Goal: Feedback & Contribution: Contribute content

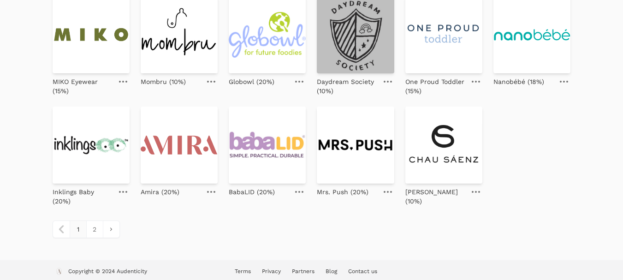
scroll to position [434, 0]
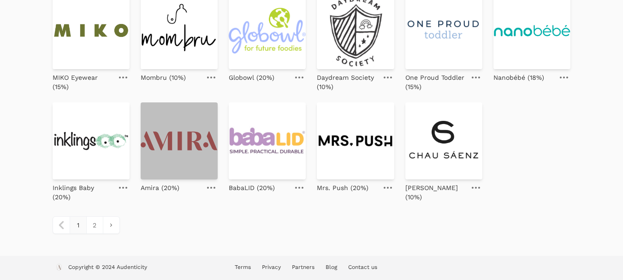
click at [192, 154] on img at bounding box center [179, 140] width 77 height 77
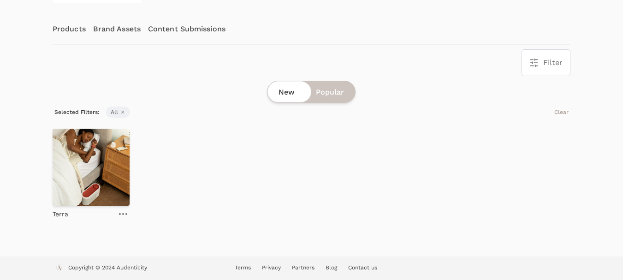
scroll to position [141, 0]
click at [86, 180] on img at bounding box center [91, 166] width 77 height 77
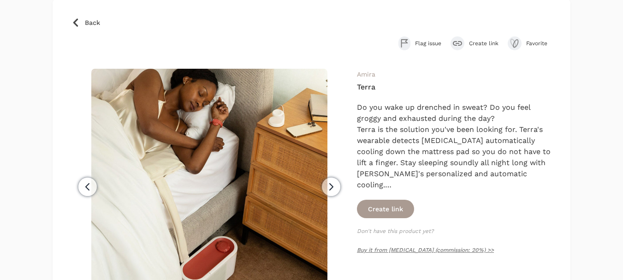
scroll to position [46, 0]
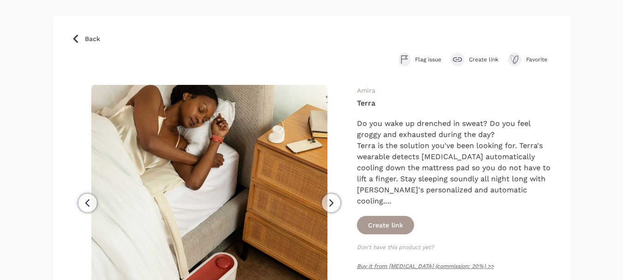
click at [484, 57] on span "Create link" at bounding box center [484, 59] width 30 height 7
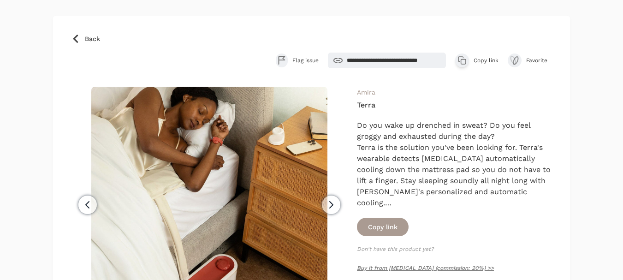
click at [489, 60] on span "Copy link" at bounding box center [486, 60] width 25 height 7
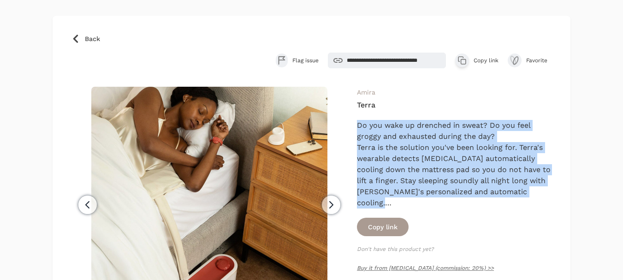
drag, startPoint x: 357, startPoint y: 124, endPoint x: 541, endPoint y: 203, distance: 200.0
click at [541, 203] on div "Previous Next Amira Terra Get your best night of sleep now and every night with…" at bounding box center [311, 245] width 481 height 316
copy div "Do you wake up drenched in sweat? Do you feel groggy and exhausted during the d…"
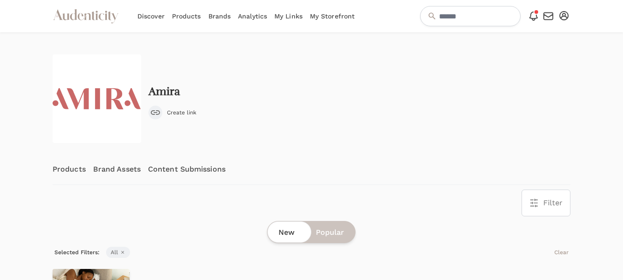
click at [179, 165] on link "Content Submissions" at bounding box center [186, 169] width 77 height 30
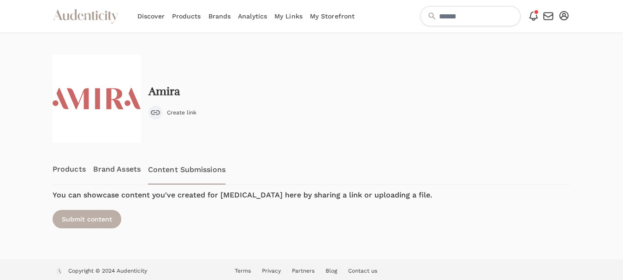
click at [92, 220] on div "Submit content" at bounding box center [87, 219] width 69 height 18
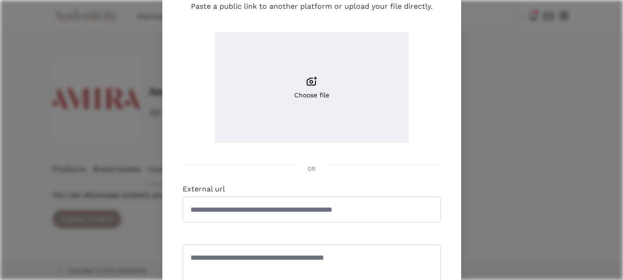
scroll to position [92, 0]
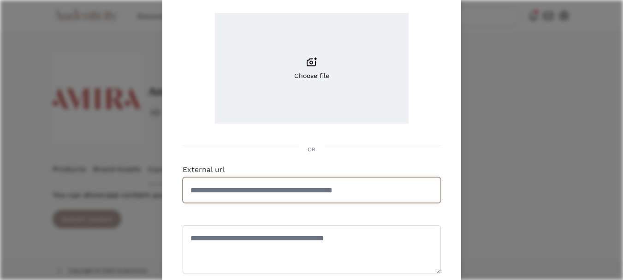
click at [277, 194] on input "External url" at bounding box center [312, 190] width 258 height 26
paste input "**********"
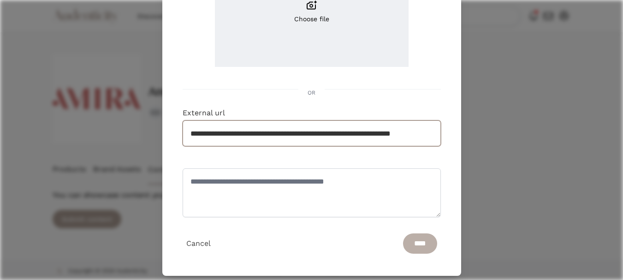
scroll to position [160, 0]
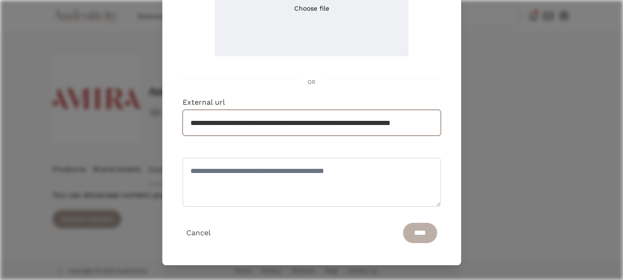
type input "**********"
click at [418, 223] on input "****" at bounding box center [420, 233] width 34 height 20
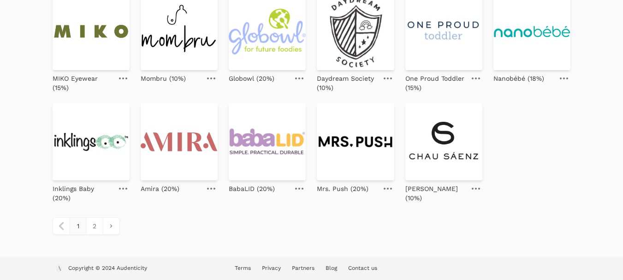
scroll to position [434, 0]
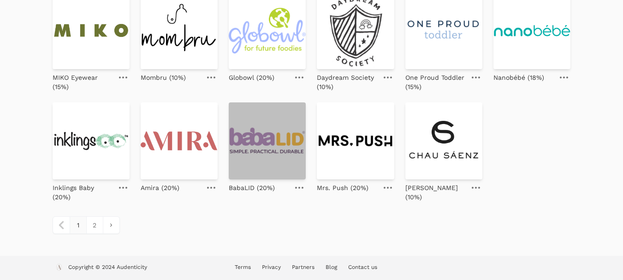
click at [269, 146] on img at bounding box center [267, 140] width 77 height 77
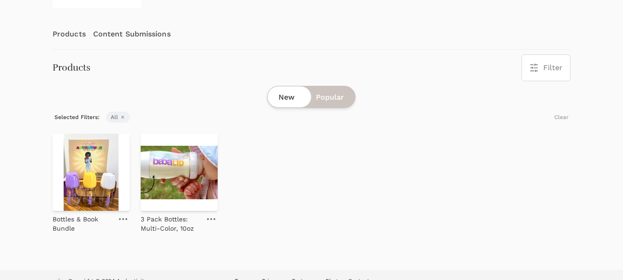
scroll to position [138, 0]
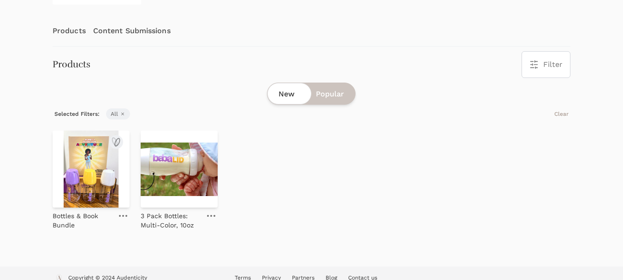
click at [83, 183] on img at bounding box center [91, 169] width 77 height 77
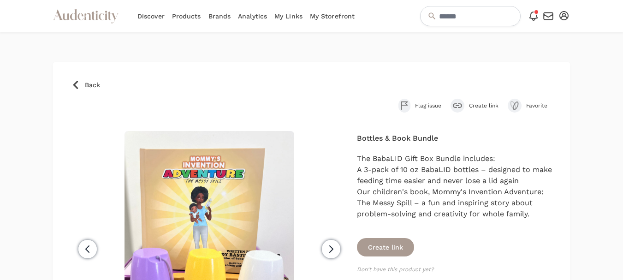
scroll to position [46, 0]
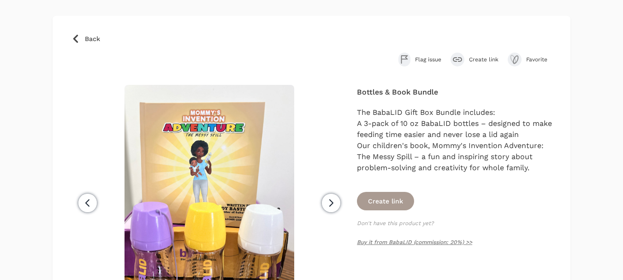
click at [478, 60] on span "Create link" at bounding box center [484, 59] width 30 height 7
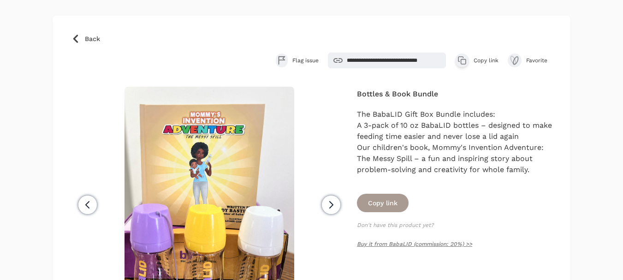
click at [490, 59] on span "Copy link" at bounding box center [486, 60] width 25 height 7
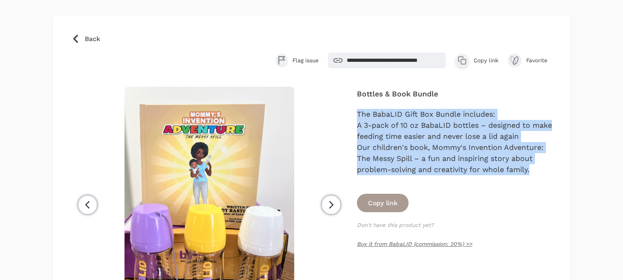
drag, startPoint x: 533, startPoint y: 171, endPoint x: 357, endPoint y: 111, distance: 186.6
click at [357, 110] on div "Previous Next Bottles & Book Bundle The BabaLID Gift Box Bundle includes: A 3-p…" at bounding box center [311, 245] width 481 height 316
copy div "The BabaLID Gift Box Bundle includes: A 3-pack of 10 oz BabaLID bottles – desig…"
click at [79, 41] on icon at bounding box center [75, 38] width 9 height 9
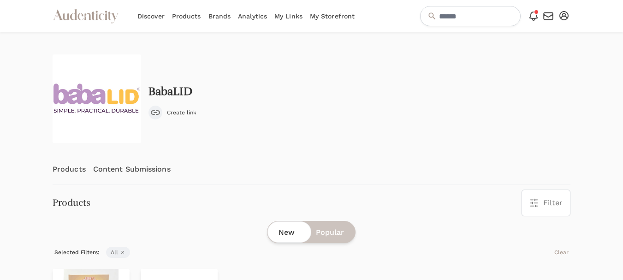
click at [154, 172] on link "Content Submissions" at bounding box center [131, 169] width 77 height 30
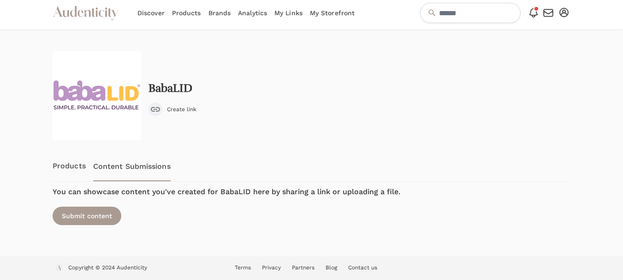
scroll to position [4, 0]
click at [95, 213] on div "Submit content" at bounding box center [87, 215] width 69 height 18
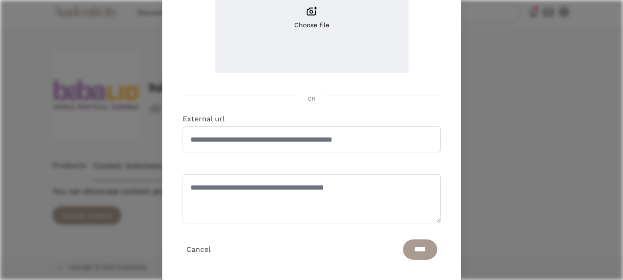
scroll to position [160, 0]
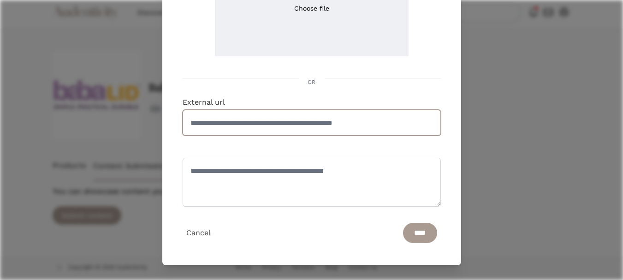
click at [316, 131] on input "External url" at bounding box center [312, 123] width 258 height 26
paste input "**********"
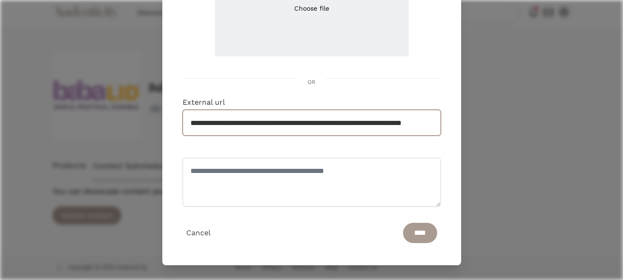
scroll to position [0, 48]
type input "**********"
click at [409, 235] on input "****" at bounding box center [420, 233] width 34 height 20
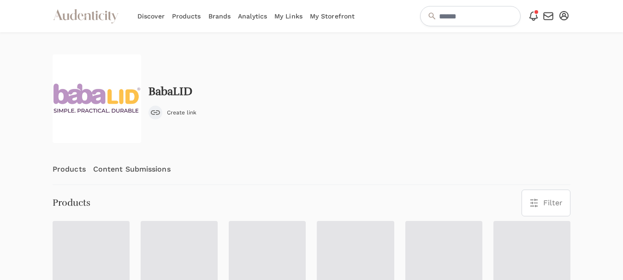
scroll to position [46, 0]
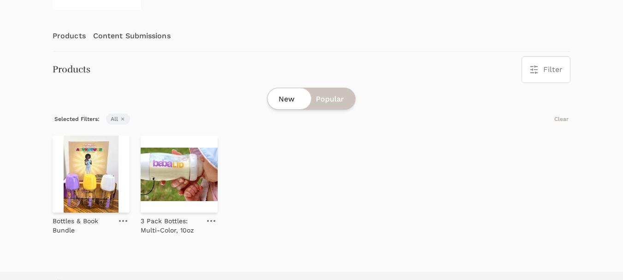
scroll to position [138, 0]
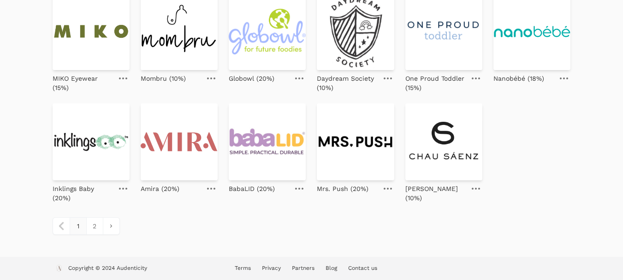
scroll to position [434, 0]
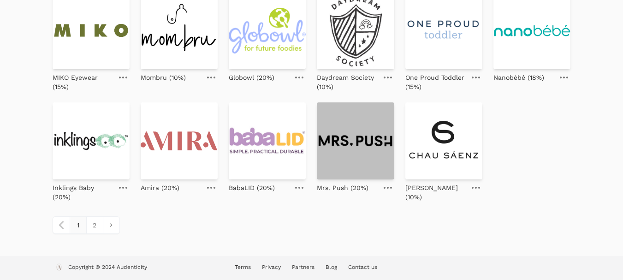
click at [344, 151] on img at bounding box center [355, 140] width 77 height 77
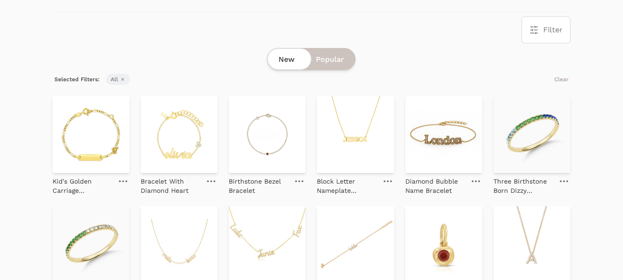
scroll to position [185, 0]
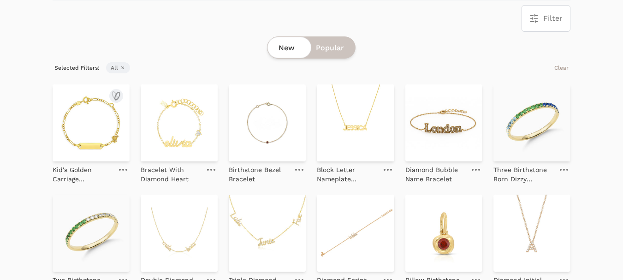
click at [102, 131] on img at bounding box center [91, 122] width 77 height 77
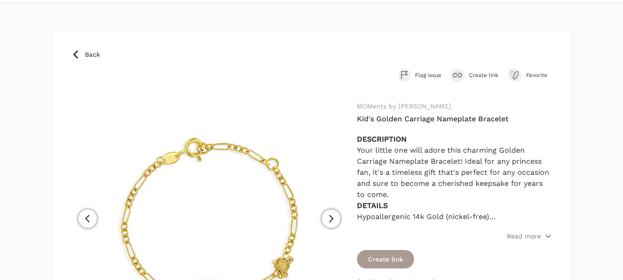
scroll to position [46, 0]
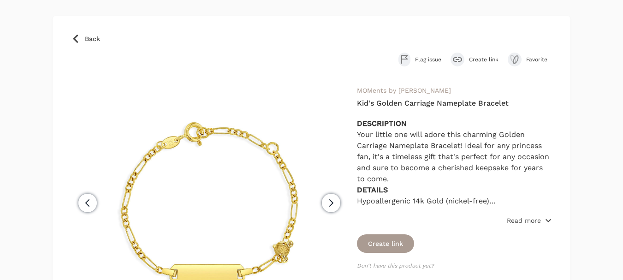
click at [522, 224] on p "Read more" at bounding box center [524, 220] width 34 height 9
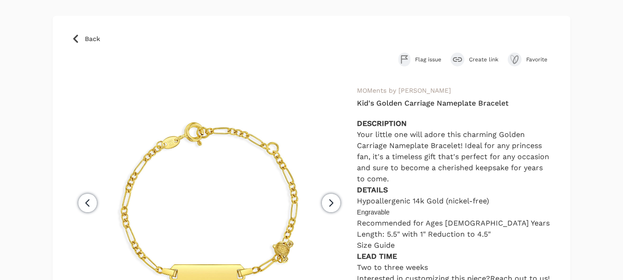
click at [485, 62] on span "Create link" at bounding box center [484, 59] width 30 height 7
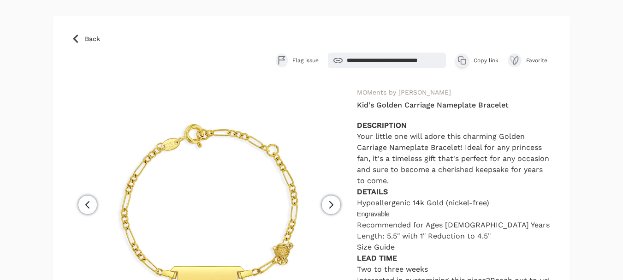
click at [483, 59] on span "Copy link" at bounding box center [486, 60] width 25 height 7
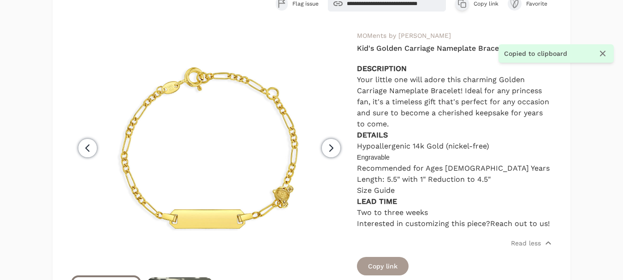
scroll to position [92, 0]
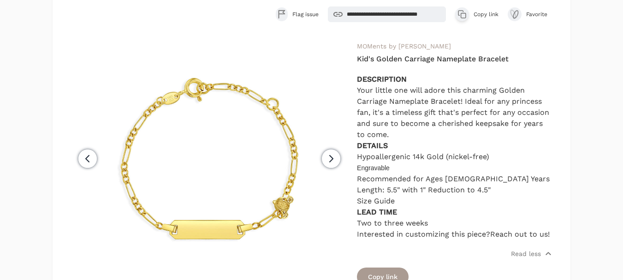
click at [374, 240] on p "Interested in customizing this piece? Reach out to us!" at bounding box center [454, 234] width 195 height 11
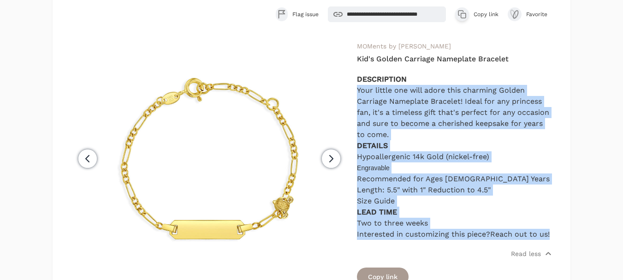
drag, startPoint x: 374, startPoint y: 245, endPoint x: 357, endPoint y: 91, distance: 155.4
click at [357, 91] on div "DESCRIPTION Your little one will adore this charming Golden Carriage Nameplate …" at bounding box center [454, 157] width 195 height 166
copy div "Your little one will adore this charming Golden Carriage Nameplate Bracelet! Id…"
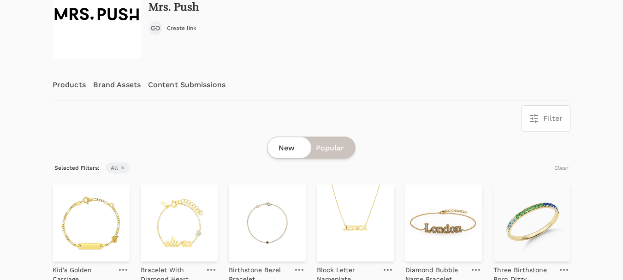
scroll to position [92, 0]
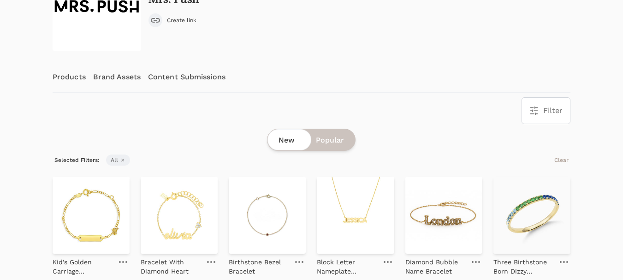
click at [188, 75] on link "Content Submissions" at bounding box center [186, 77] width 77 height 30
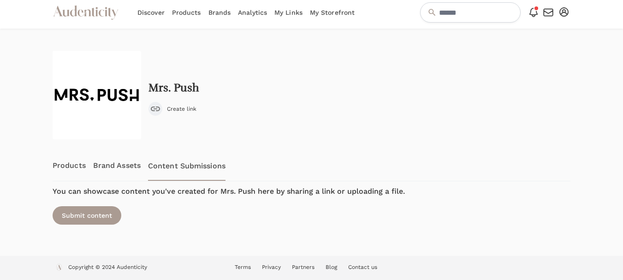
scroll to position [4, 0]
click at [93, 213] on div "Submit content" at bounding box center [87, 215] width 69 height 18
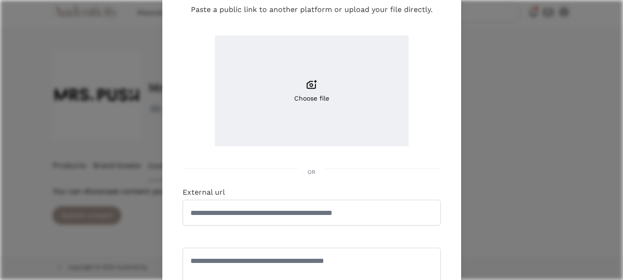
scroll to position [92, 0]
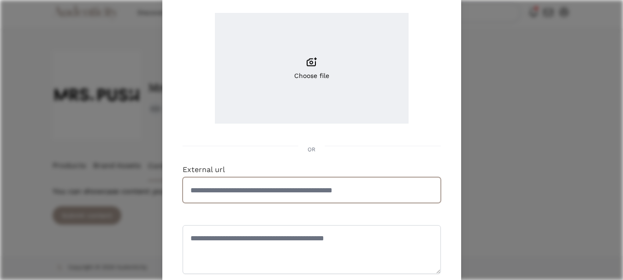
click at [304, 188] on input "External url" at bounding box center [312, 190] width 258 height 26
paste input "**********"
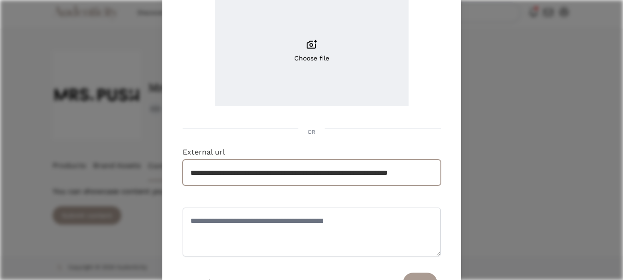
scroll to position [160, 0]
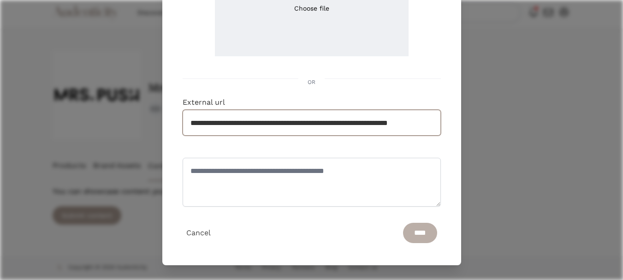
type input "**********"
click at [405, 229] on input "****" at bounding box center [420, 233] width 34 height 20
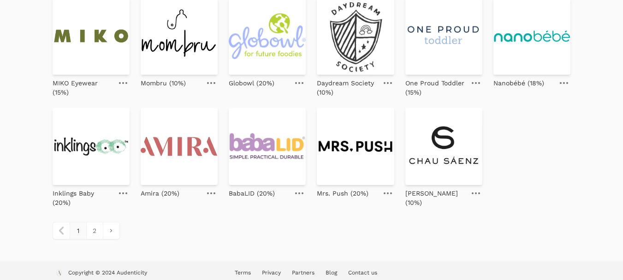
scroll to position [434, 0]
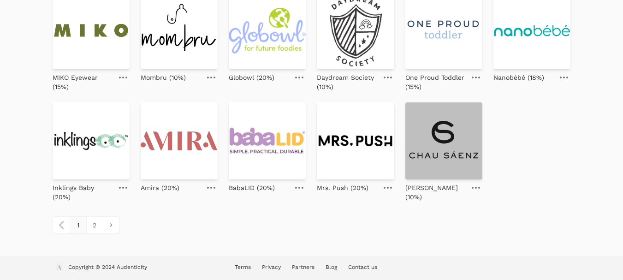
click at [447, 147] on img at bounding box center [443, 140] width 77 height 77
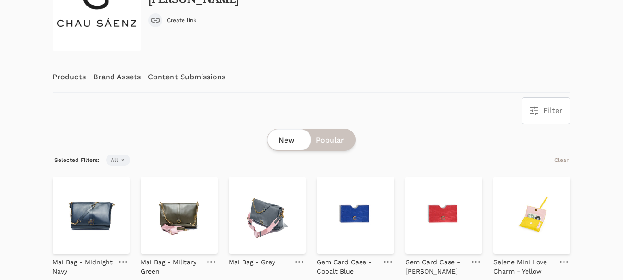
scroll to position [138, 0]
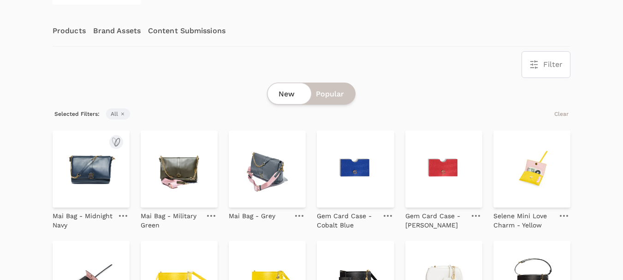
click at [107, 173] on img at bounding box center [91, 169] width 77 height 77
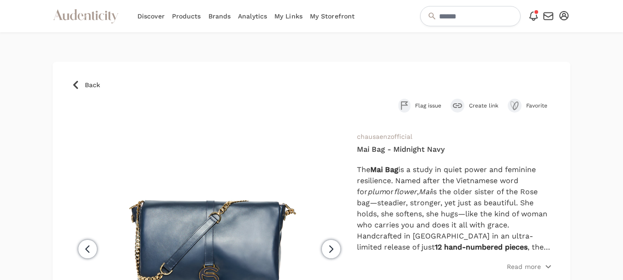
scroll to position [46, 0]
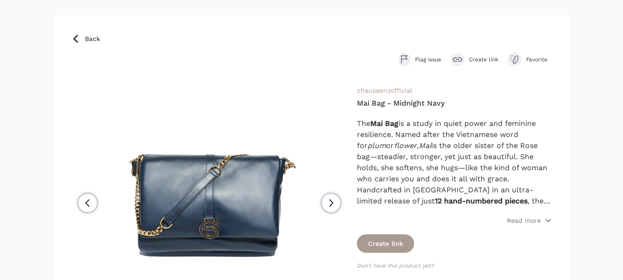
click at [515, 221] on p "Read more" at bounding box center [524, 220] width 34 height 9
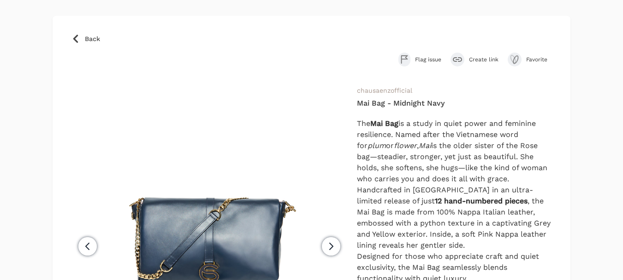
click at [484, 60] on span "Create link" at bounding box center [484, 59] width 30 height 7
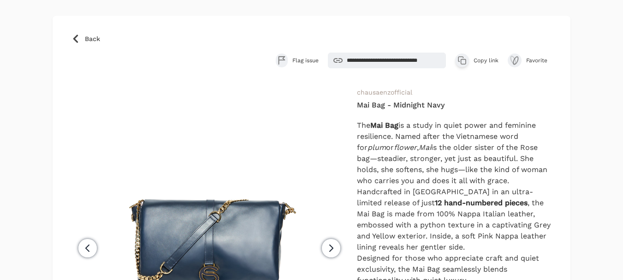
click at [484, 60] on span "Copy link" at bounding box center [486, 60] width 25 height 7
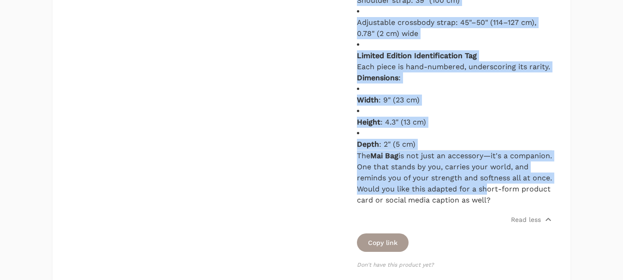
scroll to position [600, 0]
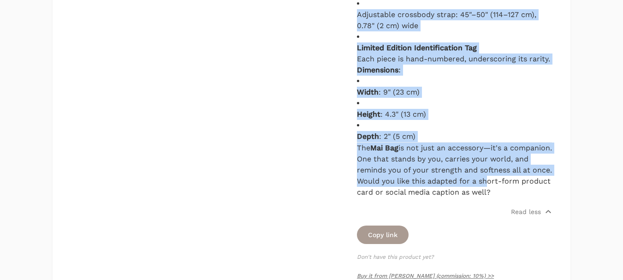
drag, startPoint x: 358, startPoint y: 125, endPoint x: 482, endPoint y: 177, distance: 133.7
copy div "The Mai Bag is a study in quiet power and feminine resilience. Named after the …"
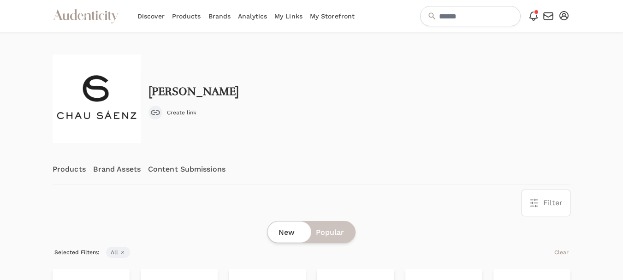
click at [191, 168] on link "Content Submissions" at bounding box center [186, 169] width 77 height 30
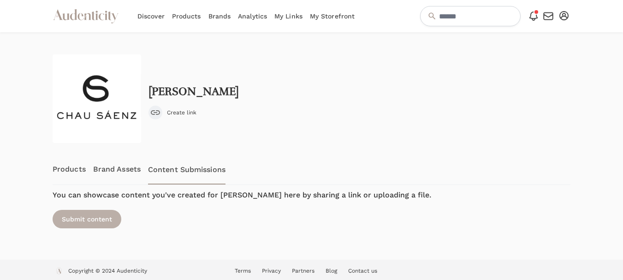
click at [83, 211] on div "Submit content" at bounding box center [87, 219] width 69 height 18
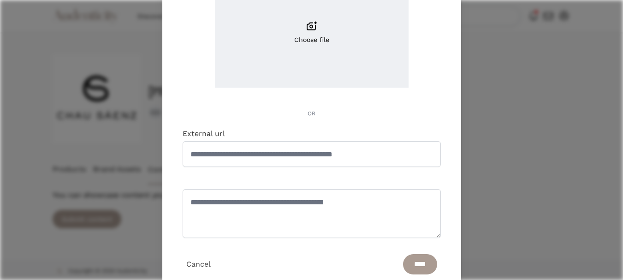
scroll to position [138, 0]
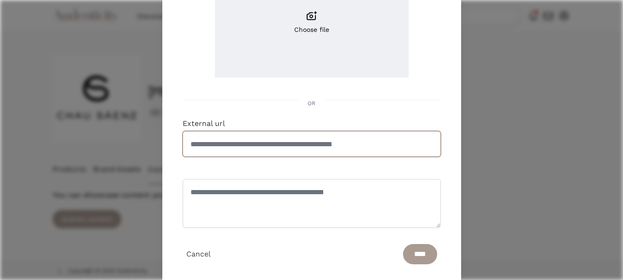
click at [263, 141] on input "External url" at bounding box center [312, 144] width 258 height 26
paste input "**********"
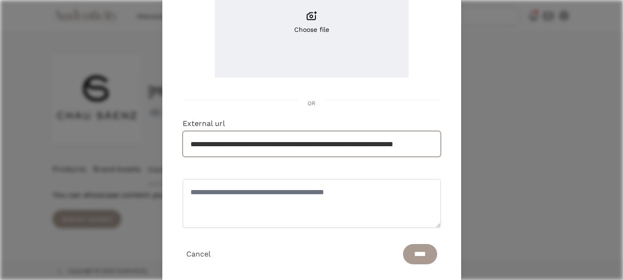
scroll to position [0, 36]
type input "**********"
click at [423, 249] on input "****" at bounding box center [420, 254] width 34 height 20
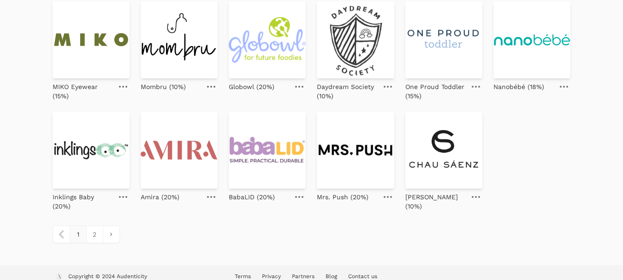
scroll to position [434, 0]
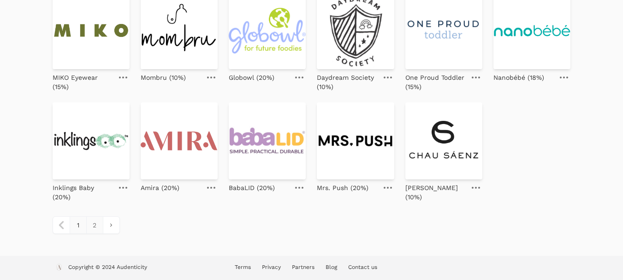
click at [94, 227] on link "2" at bounding box center [94, 225] width 17 height 17
